Goal: Transaction & Acquisition: Purchase product/service

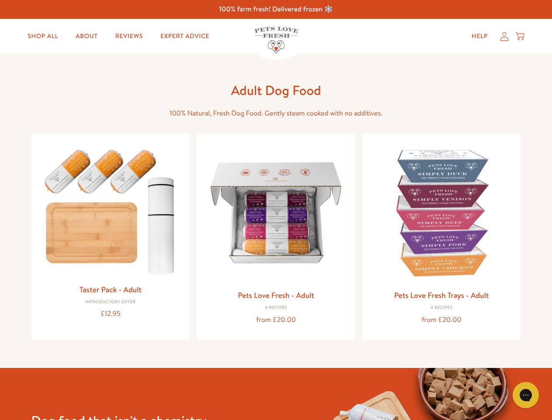
click at [526, 395] on icon "Gorgias live chat" at bounding box center [526, 394] width 8 height 8
